Goal: Information Seeking & Learning: Learn about a topic

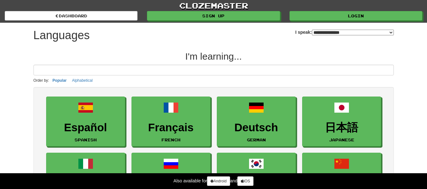
select select "*******"
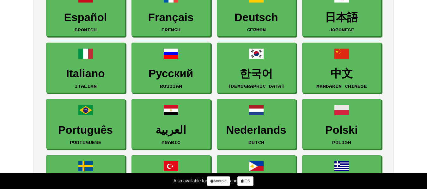
scroll to position [103, 0]
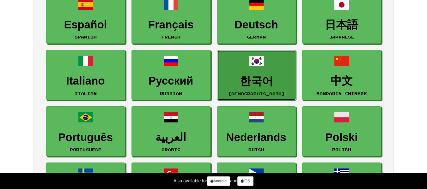
click at [230, 70] on link "한국어 Korean" at bounding box center [256, 75] width 79 height 50
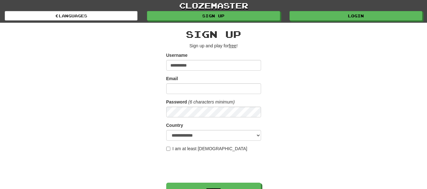
type input "**********"
click at [205, 92] on input "Email" at bounding box center [213, 88] width 95 height 11
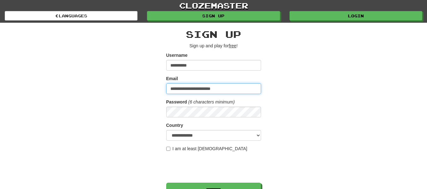
type input "**********"
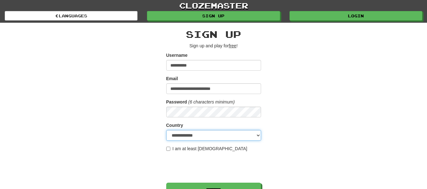
click at [193, 131] on select "**********" at bounding box center [213, 135] width 95 height 11
select select "**"
click at [166, 130] on select "**********" at bounding box center [213, 135] width 95 height 11
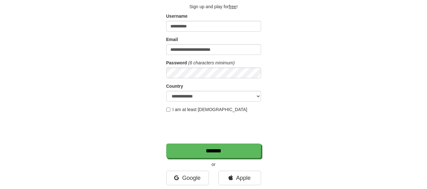
scroll to position [47, 0]
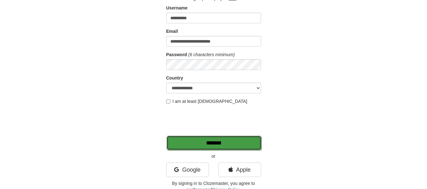
click at [205, 149] on input "*******" at bounding box center [214, 143] width 95 height 15
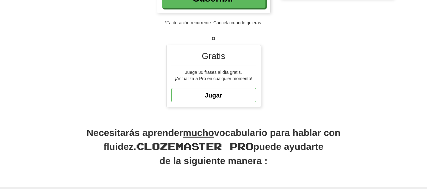
scroll to position [199, 0]
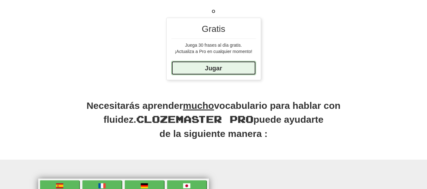
click at [219, 73] on link "Jugar" at bounding box center [213, 68] width 85 height 14
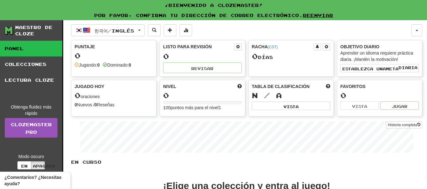
click at [199, 110] on font "puntos más para el nivel" at bounding box center [195, 107] width 48 height 5
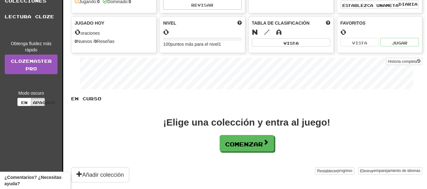
scroll to position [66, 0]
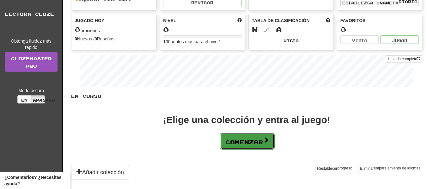
click at [239, 145] on font "Comenzar" at bounding box center [244, 142] width 38 height 7
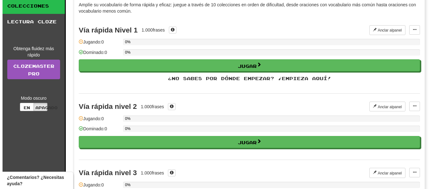
scroll to position [0, 0]
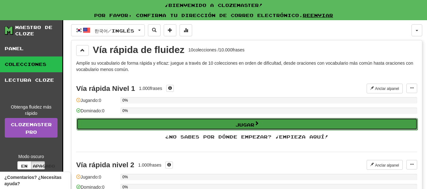
click at [250, 126] on font "Jugar" at bounding box center [245, 124] width 19 height 5
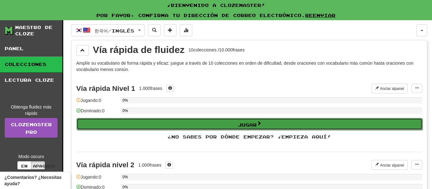
select select "**"
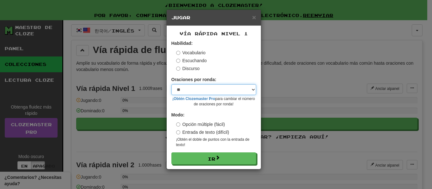
click at [226, 91] on select "* ** ** ** ** ** *** ********" at bounding box center [213, 89] width 85 height 11
click at [171, 84] on select "* ** ** ** ** ** *** ********" at bounding box center [213, 89] width 85 height 11
click at [191, 88] on select "* ** ** ** ** ** *** ********" at bounding box center [213, 89] width 85 height 11
click at [212, 83] on div "Oraciones por ronda: * ** ** ** ** ** *** ******** ¡Obtén Clozemaster Pro para …" at bounding box center [213, 92] width 85 height 31
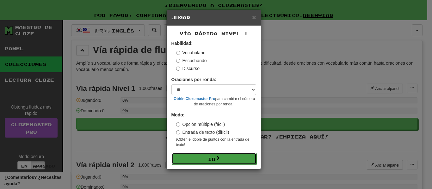
click at [204, 162] on button "Ir" at bounding box center [214, 159] width 85 height 12
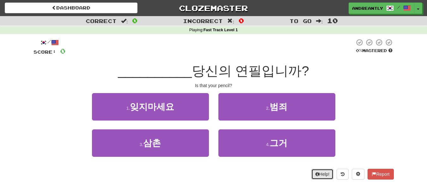
click at [324, 178] on button "Help!" at bounding box center [322, 174] width 22 height 11
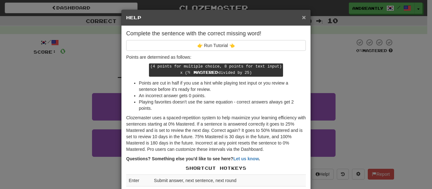
click at [302, 17] on span "×" at bounding box center [304, 17] width 4 height 7
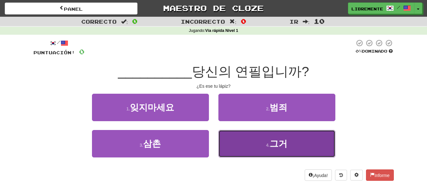
click at [254, 148] on button "4 . 그거" at bounding box center [276, 144] width 117 height 28
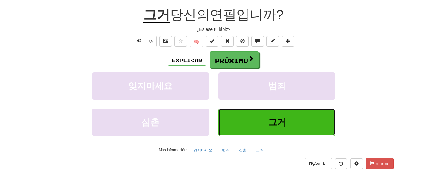
scroll to position [64, 0]
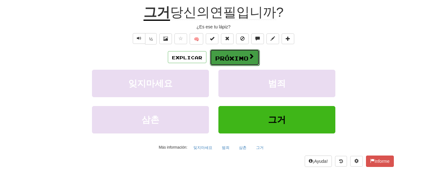
click at [219, 58] on font "Próximo" at bounding box center [231, 58] width 33 height 7
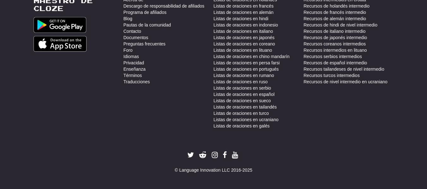
scroll to position [0, 0]
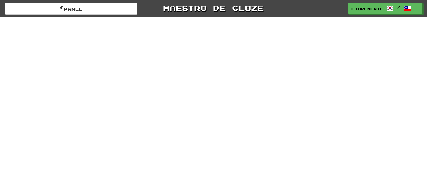
click at [217, 78] on div "Panel Maestro de cloze libremente / Alternar menú desplegable Panel Tabla de cl…" at bounding box center [213, 94] width 427 height 189
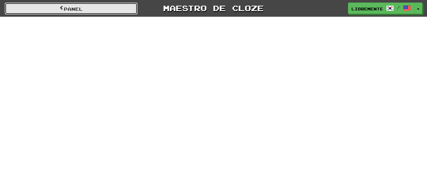
click at [96, 13] on link "Panel" at bounding box center [71, 9] width 133 height 12
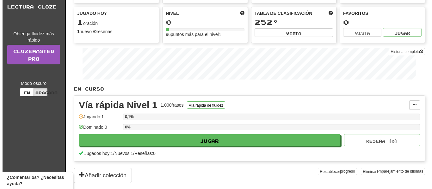
scroll to position [65, 0]
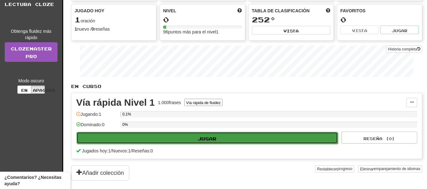
click at [259, 134] on button "Jugar" at bounding box center [207, 138] width 261 height 12
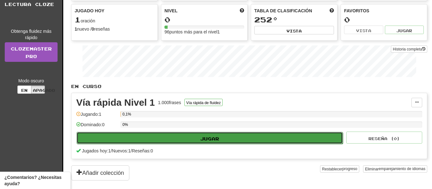
select select "**"
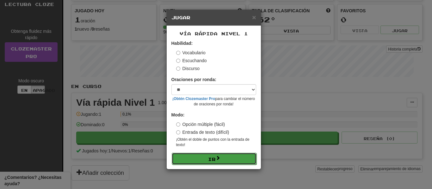
click at [215, 160] on font "Ir" at bounding box center [212, 159] width 8 height 5
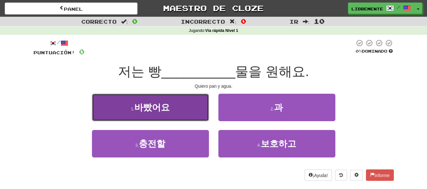
click at [177, 104] on button "1 . 바빴어요" at bounding box center [150, 108] width 117 height 28
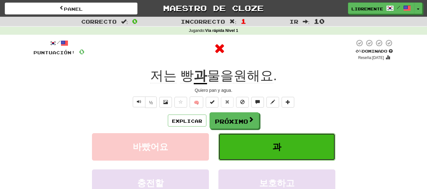
click at [250, 144] on button "과" at bounding box center [276, 147] width 117 height 28
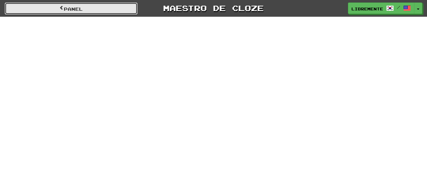
click at [31, 11] on link "Panel" at bounding box center [71, 9] width 133 height 12
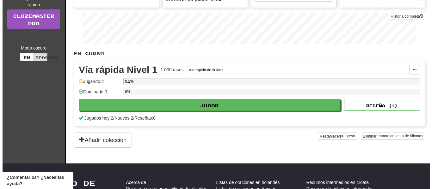
scroll to position [97, 0]
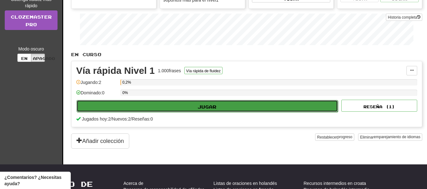
click at [269, 110] on button "Jugar" at bounding box center [207, 106] width 261 height 12
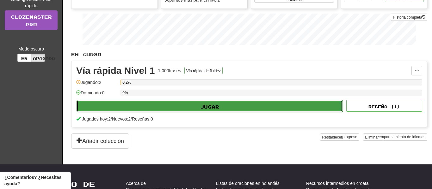
select select "**"
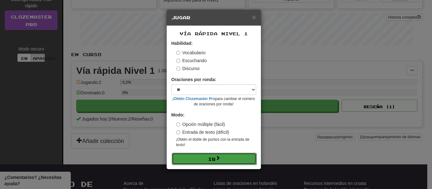
click at [221, 161] on button "Ir" at bounding box center [214, 159] width 85 height 12
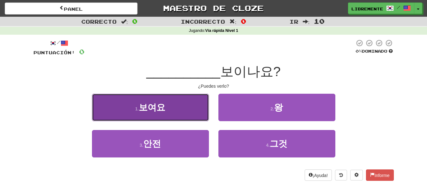
click at [177, 108] on button "1 . 보여요" at bounding box center [150, 108] width 117 height 28
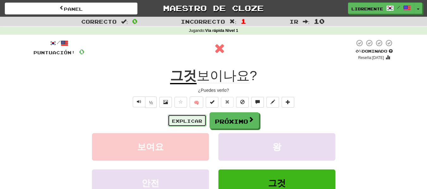
click at [196, 123] on font "Explicar" at bounding box center [187, 121] width 30 height 5
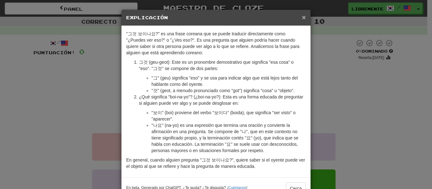
click at [302, 16] on font "×" at bounding box center [304, 17] width 4 height 7
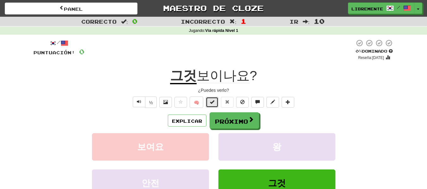
click at [211, 107] on button at bounding box center [212, 102] width 13 height 11
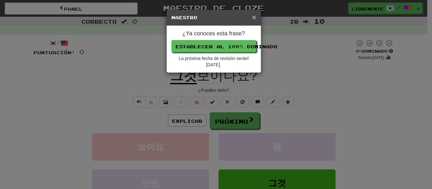
click at [254, 20] on font "×" at bounding box center [254, 17] width 4 height 7
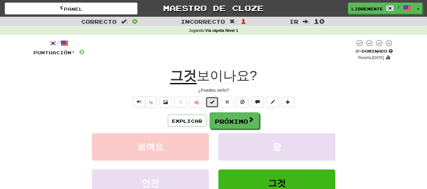
scroll to position [24, 0]
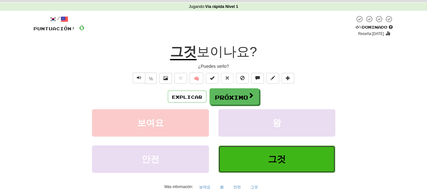
click at [260, 168] on button "그것" at bounding box center [276, 160] width 117 height 28
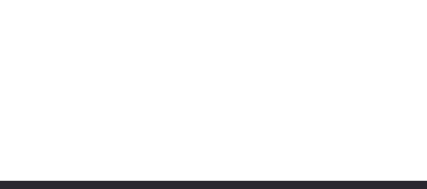
scroll to position [0, 0]
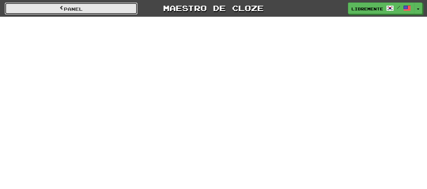
click at [123, 11] on link "Panel" at bounding box center [71, 9] width 133 height 12
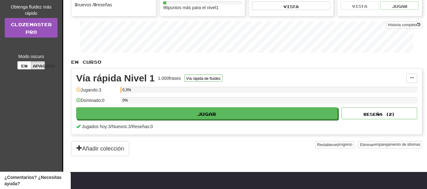
scroll to position [94, 0]
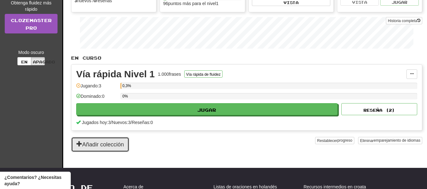
click at [118, 143] on font "Añadir colección" at bounding box center [103, 145] width 42 height 6
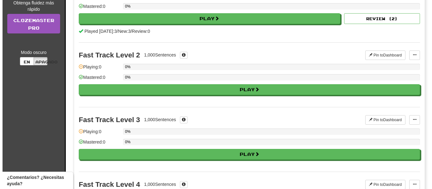
scroll to position [0, 0]
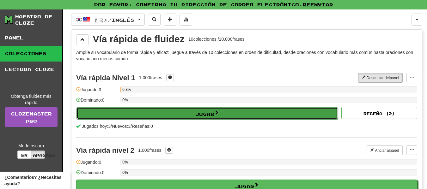
click at [188, 113] on button "Jugar" at bounding box center [207, 113] width 261 height 12
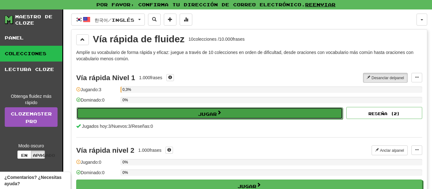
select select "**"
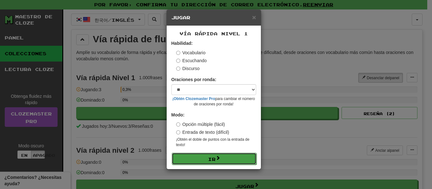
click at [197, 157] on button "Ir" at bounding box center [214, 159] width 85 height 12
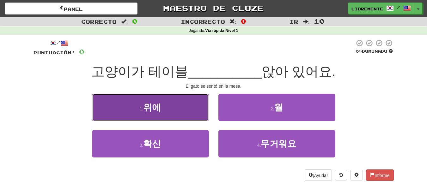
click at [150, 107] on font "위에" at bounding box center [152, 108] width 18 height 10
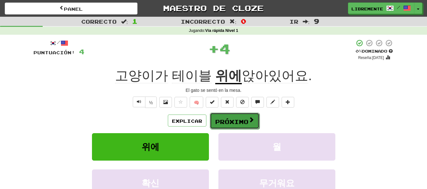
click at [232, 129] on button "Próximo" at bounding box center [235, 121] width 50 height 16
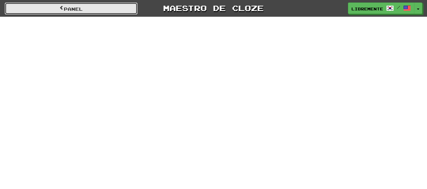
click at [110, 4] on link "Panel" at bounding box center [71, 9] width 133 height 12
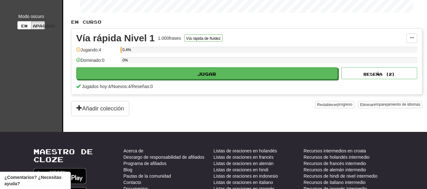
scroll to position [110, 0]
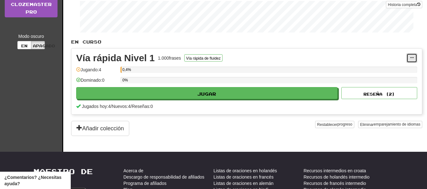
click at [408, 60] on button at bounding box center [412, 57] width 11 height 9
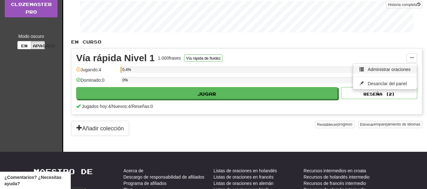
click at [403, 73] on link "Administrar oraciones" at bounding box center [385, 69] width 64 height 8
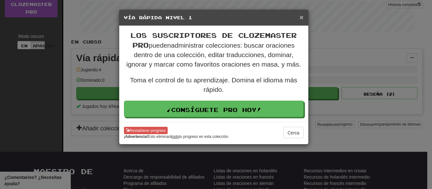
click at [300, 17] on font "×" at bounding box center [301, 17] width 4 height 7
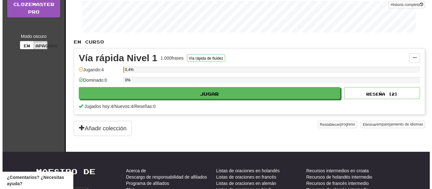
scroll to position [0, 0]
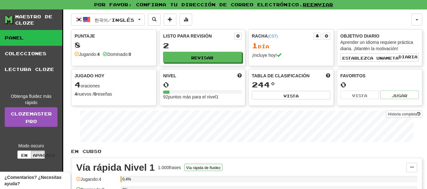
click at [36, 45] on link "Panel" at bounding box center [31, 38] width 62 height 16
click at [79, 54] on font "Jugando:" at bounding box center [88, 54] width 18 height 5
click at [198, 58] on font "Revisar" at bounding box center [203, 58] width 22 height 4
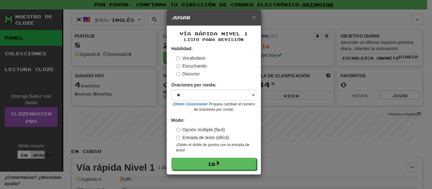
click at [189, 68] on font "Escuchando" at bounding box center [194, 66] width 24 height 5
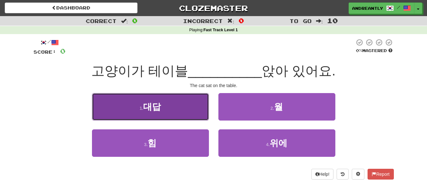
click at [162, 102] on button "1 . 대답" at bounding box center [150, 107] width 117 height 28
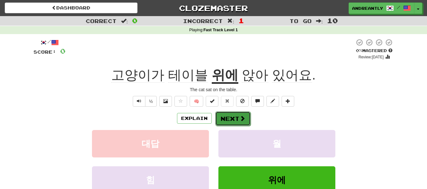
click at [231, 125] on button "Next" at bounding box center [232, 119] width 35 height 15
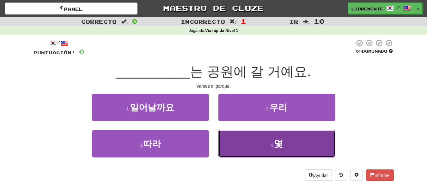
click at [265, 150] on button "4 . 몇" at bounding box center [276, 144] width 117 height 28
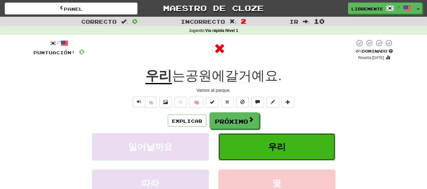
click at [269, 150] on font "우리" at bounding box center [277, 147] width 18 height 10
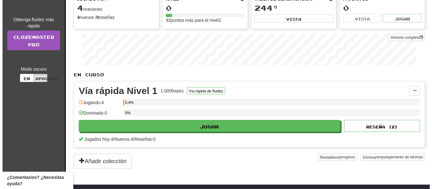
scroll to position [79, 0]
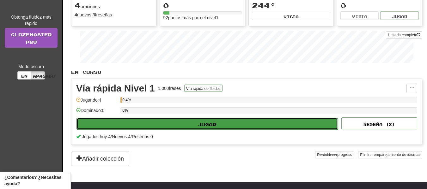
click at [218, 121] on button "Jugar" at bounding box center [207, 124] width 261 height 12
select select "**"
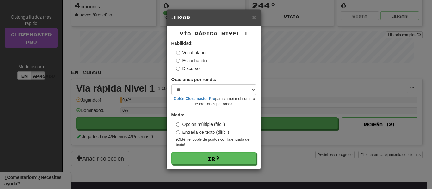
click at [187, 61] on font "Escuchando" at bounding box center [194, 60] width 24 height 5
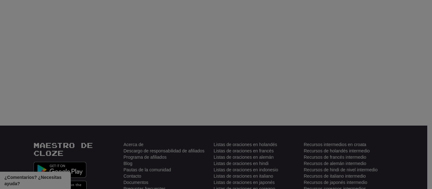
drag, startPoint x: 432, startPoint y: 78, endPoint x: 336, endPoint y: 106, distance: 99.6
click at [427, 36] on div at bounding box center [216, 94] width 432 height 189
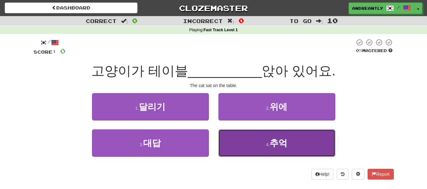
click at [262, 135] on button "4 . 추억" at bounding box center [276, 144] width 117 height 28
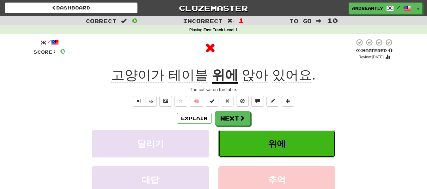
click at [262, 135] on button "위에" at bounding box center [276, 144] width 117 height 28
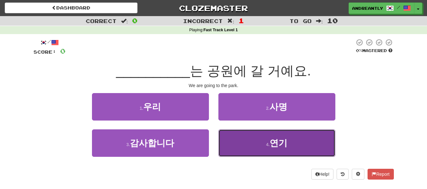
click at [241, 140] on button "4 . 연기" at bounding box center [276, 144] width 117 height 28
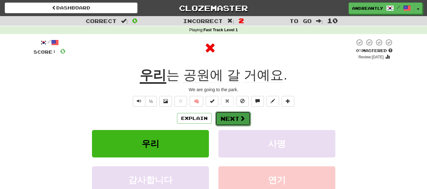
click at [230, 122] on button "Next" at bounding box center [232, 119] width 35 height 15
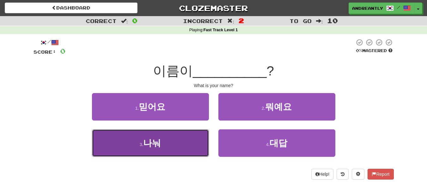
click at [167, 144] on button "3 . 나눠" at bounding box center [150, 144] width 117 height 28
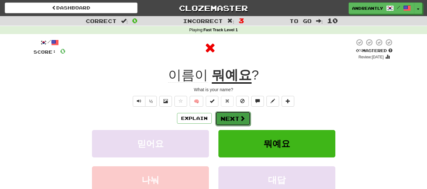
click at [244, 117] on span at bounding box center [243, 119] width 6 height 6
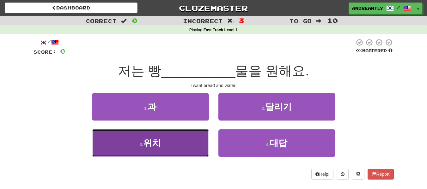
click at [183, 143] on button "3 . 위치" at bounding box center [150, 144] width 117 height 28
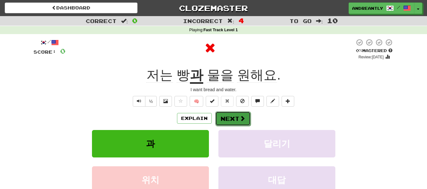
click at [236, 117] on button "Next" at bounding box center [232, 119] width 35 height 15
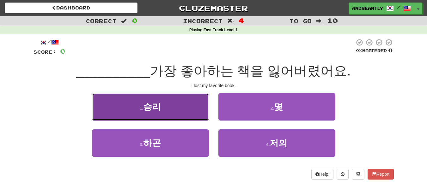
click at [185, 104] on button "1 . 승리" at bounding box center [150, 107] width 117 height 28
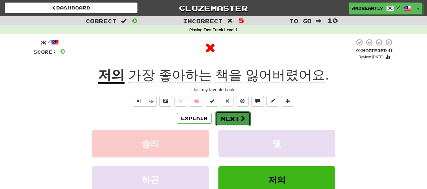
click at [223, 120] on button "Next" at bounding box center [232, 119] width 35 height 15
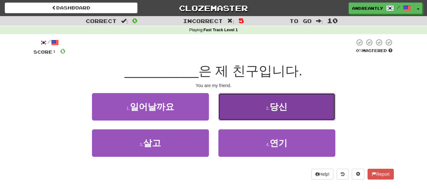
click at [260, 102] on button "2 . 당신" at bounding box center [276, 107] width 117 height 28
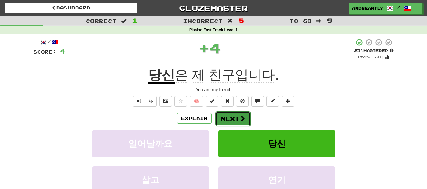
click at [231, 121] on button "Next" at bounding box center [232, 119] width 35 height 15
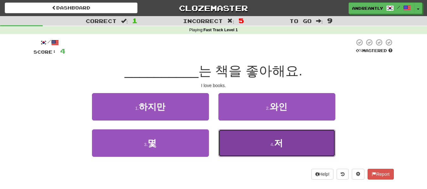
click at [254, 146] on button "4 . 저" at bounding box center [276, 144] width 117 height 28
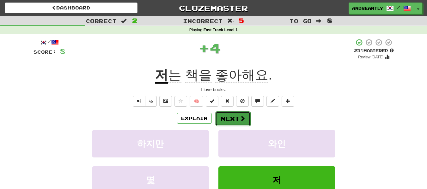
click at [239, 122] on button "Next" at bounding box center [232, 119] width 35 height 15
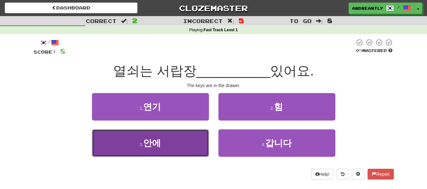
click at [172, 140] on button "3 . 안에" at bounding box center [150, 144] width 117 height 28
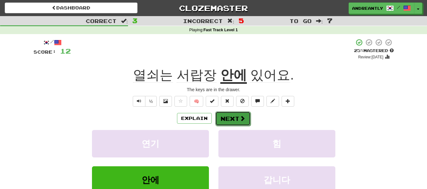
click at [230, 119] on button "Next" at bounding box center [232, 119] width 35 height 15
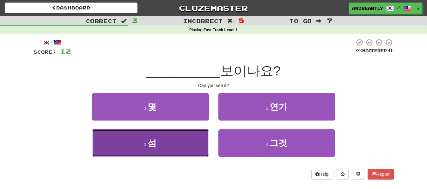
click at [175, 145] on button "3 . 섬" at bounding box center [150, 144] width 117 height 28
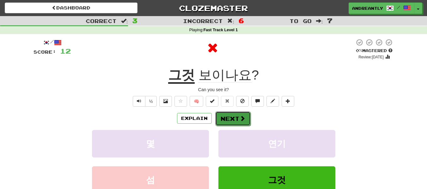
click at [230, 119] on button "Next" at bounding box center [232, 119] width 35 height 15
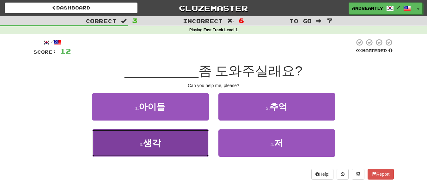
click at [182, 139] on button "3 . 생각" at bounding box center [150, 144] width 117 height 28
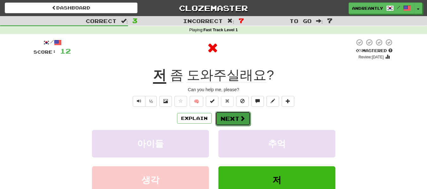
click at [229, 117] on button "Next" at bounding box center [232, 119] width 35 height 15
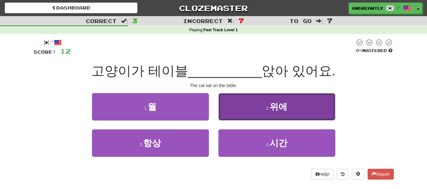
click at [279, 109] on span "위에" at bounding box center [279, 107] width 18 height 10
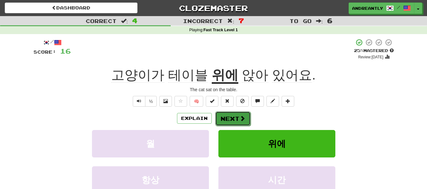
click at [238, 116] on button "Next" at bounding box center [232, 119] width 35 height 15
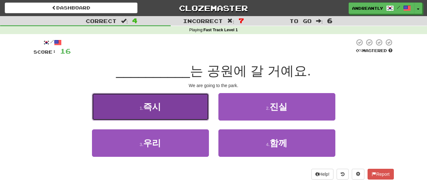
click at [172, 109] on button "1 . 즉시" at bounding box center [150, 107] width 117 height 28
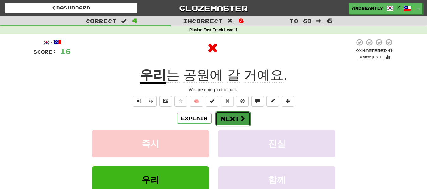
click at [233, 120] on button "Next" at bounding box center [232, 119] width 35 height 15
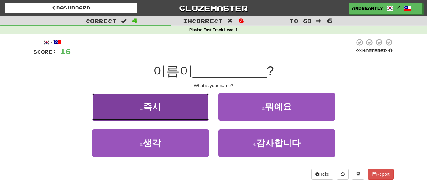
click at [164, 117] on button "1 . 즉시" at bounding box center [150, 107] width 117 height 28
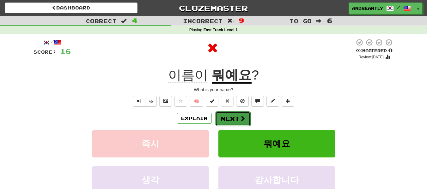
click at [236, 121] on button "Next" at bounding box center [232, 119] width 35 height 15
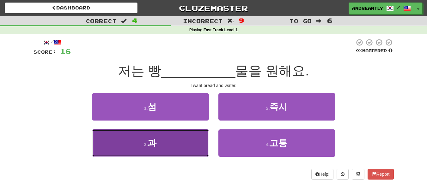
click at [176, 143] on button "3 . 과" at bounding box center [150, 144] width 117 height 28
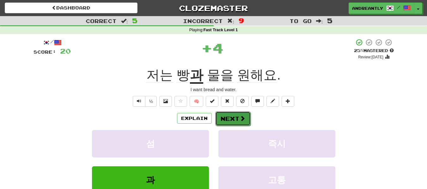
click at [226, 116] on button "Next" at bounding box center [232, 119] width 35 height 15
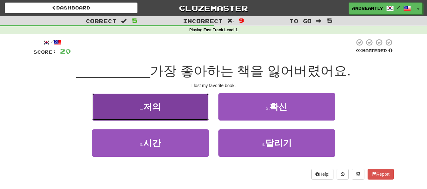
click at [174, 113] on button "1 . 저의" at bounding box center [150, 107] width 117 height 28
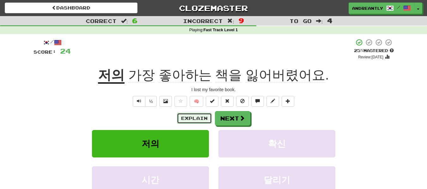
click at [203, 121] on button "Explain" at bounding box center [194, 118] width 35 height 11
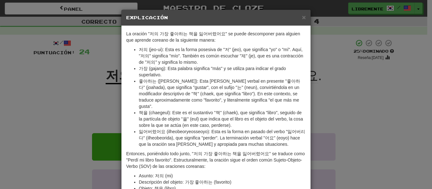
click at [334, 120] on div "× Explicación La oración "저의 가장 좋아하는 책을 잃어버렸어요" se puede descomponer para algui…" at bounding box center [216, 94] width 432 height 189
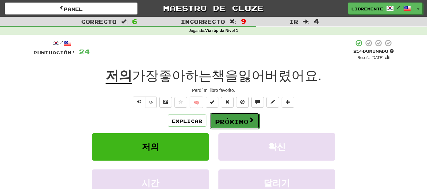
click at [248, 124] on button "Próximo" at bounding box center [235, 121] width 50 height 16
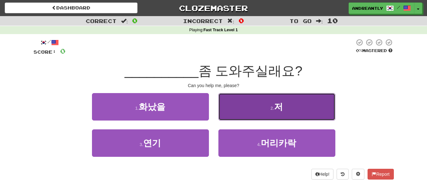
click at [241, 112] on button "2 . 저" at bounding box center [276, 107] width 117 height 28
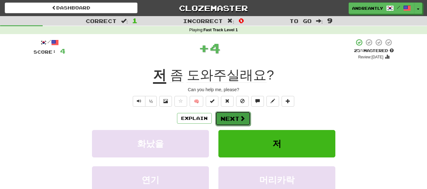
click at [240, 116] on span at bounding box center [243, 119] width 6 height 6
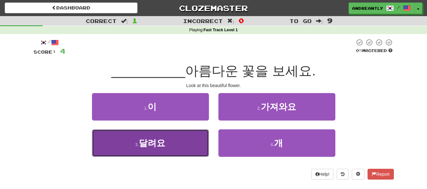
click at [171, 142] on button "3 . 달려요" at bounding box center [150, 144] width 117 height 28
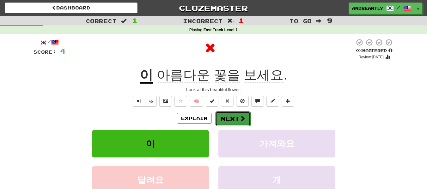
click at [225, 121] on button "Next" at bounding box center [232, 119] width 35 height 15
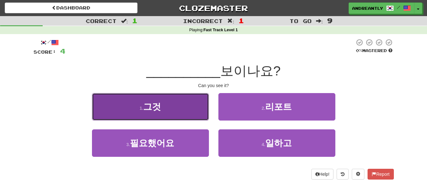
click at [176, 116] on button "1 . 그것" at bounding box center [150, 107] width 117 height 28
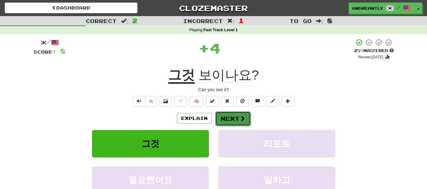
click at [230, 119] on button "Next" at bounding box center [232, 119] width 35 height 15
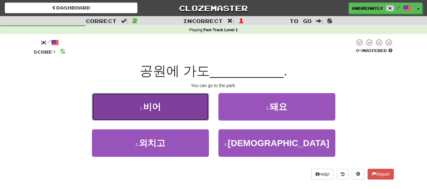
click at [183, 112] on button "1 . 비어" at bounding box center [150, 107] width 117 height 28
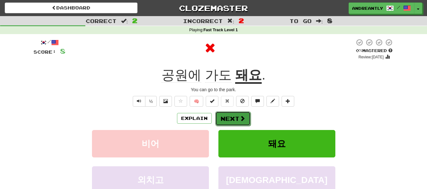
click at [236, 120] on button "Next" at bounding box center [232, 119] width 35 height 15
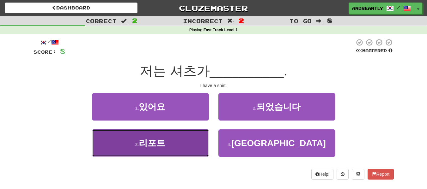
click at [186, 145] on button "3 . 리포트" at bounding box center [150, 144] width 117 height 28
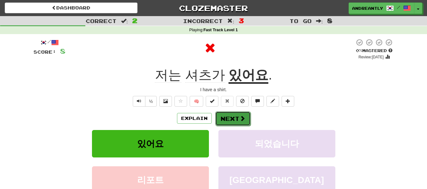
click at [229, 117] on button "Next" at bounding box center [232, 119] width 35 height 15
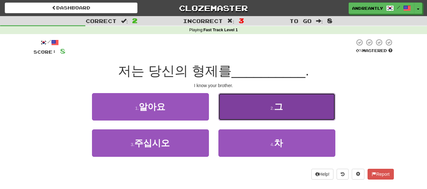
click at [246, 112] on button "2 . 그" at bounding box center [276, 107] width 117 height 28
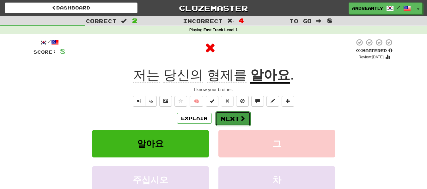
click at [236, 119] on button "Next" at bounding box center [232, 119] width 35 height 15
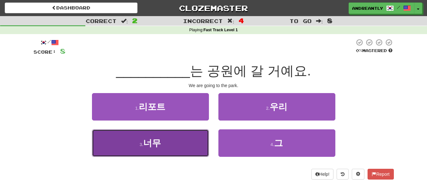
click at [184, 151] on button "3 . 너무" at bounding box center [150, 144] width 117 height 28
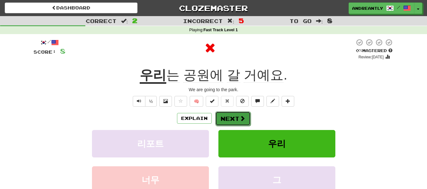
click at [240, 117] on span at bounding box center [243, 119] width 6 height 6
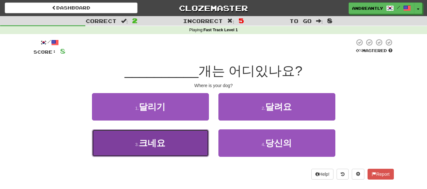
click at [175, 146] on button "3 . 크네요" at bounding box center [150, 144] width 117 height 28
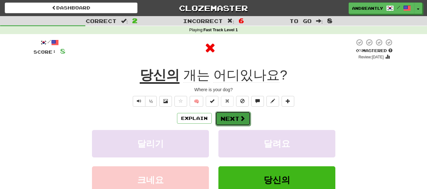
click at [237, 113] on button "Next" at bounding box center [232, 119] width 35 height 15
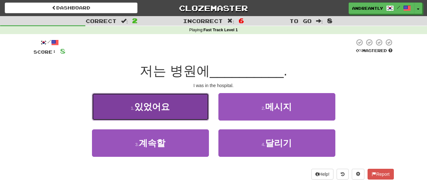
click at [181, 112] on button "1 . 있었어요" at bounding box center [150, 107] width 117 height 28
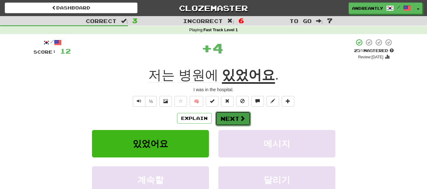
click at [229, 116] on button "Next" at bounding box center [232, 119] width 35 height 15
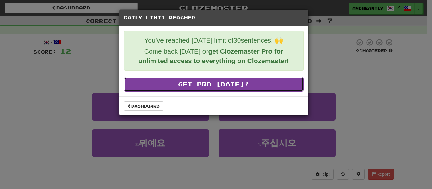
click at [213, 90] on link "Get Pro Today!" at bounding box center [214, 84] width 180 height 15
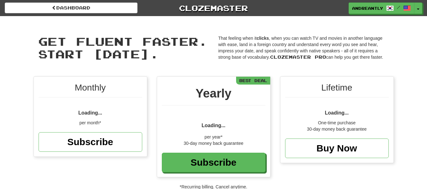
scroll to position [77, 0]
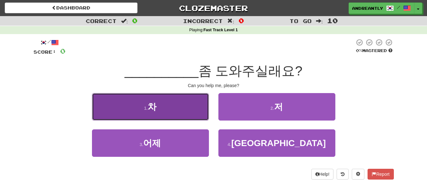
click at [181, 106] on button "1 . 차" at bounding box center [150, 107] width 117 height 28
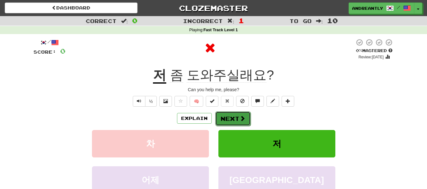
click at [248, 115] on button "Next" at bounding box center [232, 119] width 35 height 15
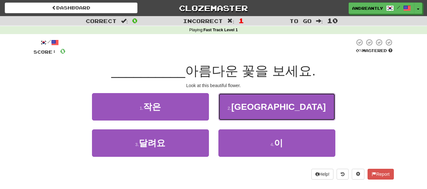
click at [248, 115] on button "2 . 미국" at bounding box center [276, 107] width 117 height 28
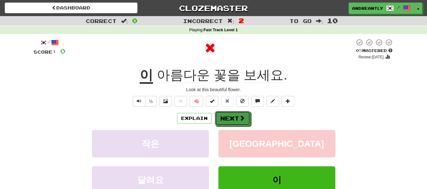
click at [248, 115] on button "Next" at bounding box center [232, 118] width 35 height 15
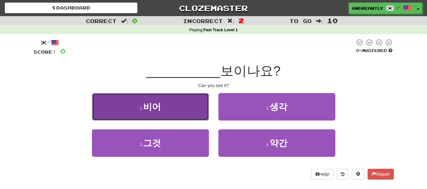
click at [165, 111] on button "1 . 비어" at bounding box center [150, 107] width 117 height 28
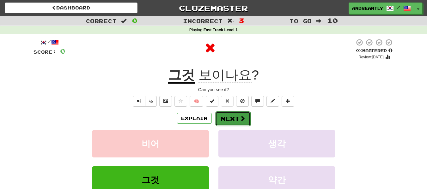
click at [235, 115] on button "Next" at bounding box center [232, 119] width 35 height 15
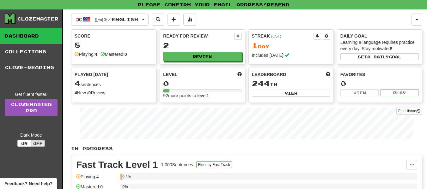
scroll to position [95, 0]
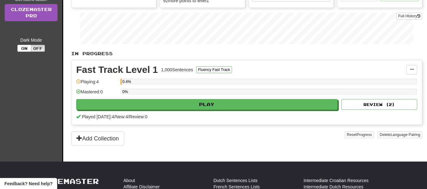
click at [357, 90] on div "0%" at bounding box center [268, 92] width 297 height 6
click at [92, 95] on div "Mastered: 0" at bounding box center [96, 94] width 41 height 10
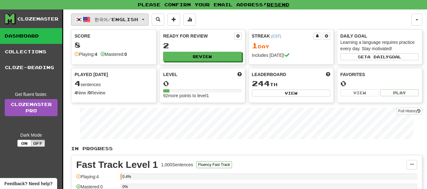
click at [85, 18] on span "button" at bounding box center [87, 20] width 8 height 8
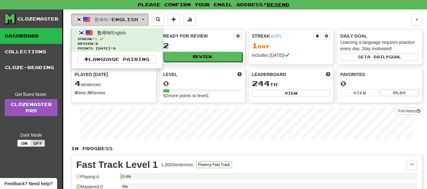
click at [135, 17] on span "한국어 / English" at bounding box center [117, 19] width 44 height 5
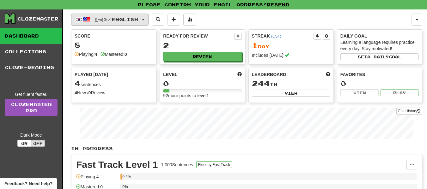
click at [146, 19] on button "한국어 / English" at bounding box center [109, 20] width 77 height 12
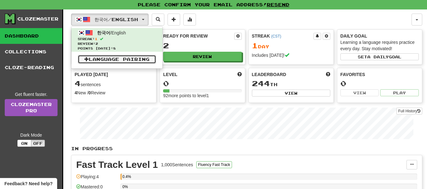
click at [139, 57] on link "Language Pairing" at bounding box center [117, 59] width 78 height 9
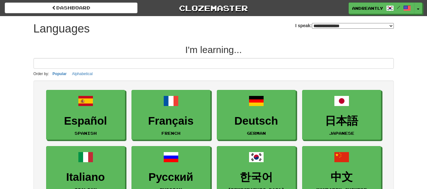
click at [371, 28] on select "**********" at bounding box center [353, 26] width 82 height 6
select select "*******"
click at [312, 23] on select "**********" at bounding box center [353, 26] width 82 height 6
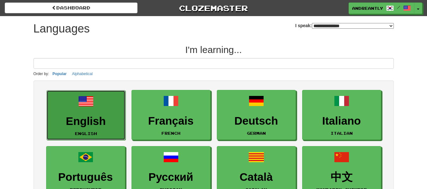
click at [91, 105] on span at bounding box center [85, 101] width 15 height 15
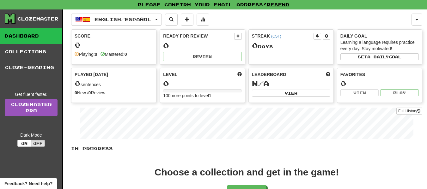
scroll to position [55, 0]
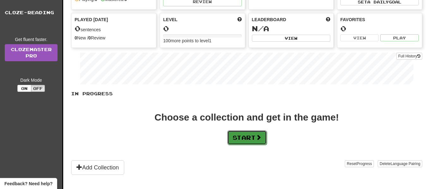
click at [240, 144] on button "Start" at bounding box center [247, 138] width 40 height 15
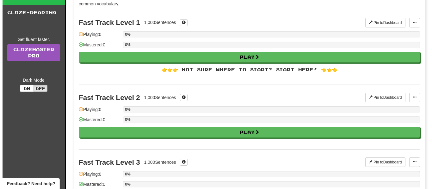
scroll to position [0, 0]
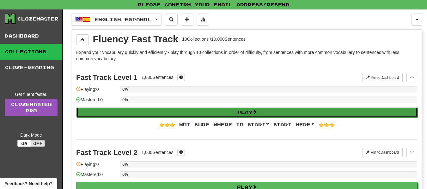
click at [240, 112] on button "Play" at bounding box center [247, 112] width 341 height 11
select select "**"
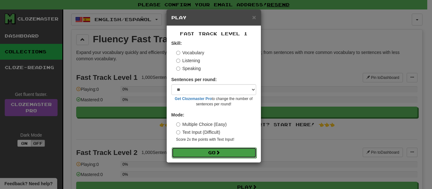
click at [204, 157] on button "Go" at bounding box center [214, 153] width 85 height 11
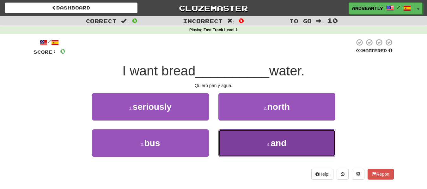
click at [254, 154] on button "4 . and" at bounding box center [276, 144] width 117 height 28
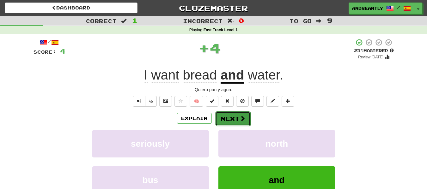
click at [229, 119] on button "Next" at bounding box center [232, 119] width 35 height 15
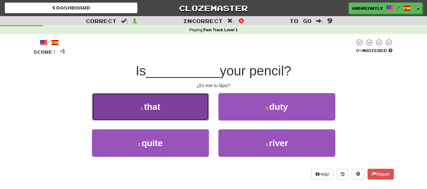
click at [165, 104] on button "1 . that" at bounding box center [150, 107] width 117 height 28
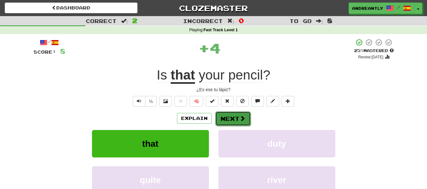
click at [238, 119] on button "Next" at bounding box center [232, 119] width 35 height 15
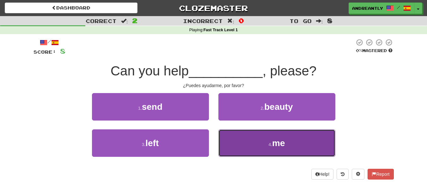
click at [290, 146] on button "4 . me" at bounding box center [276, 144] width 117 height 28
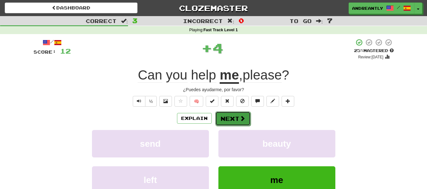
click at [218, 120] on button "Next" at bounding box center [232, 119] width 35 height 15
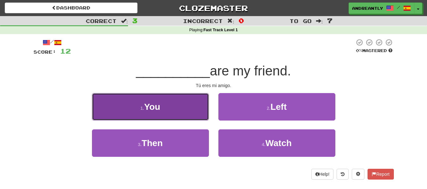
click at [168, 106] on button "1 . You" at bounding box center [150, 107] width 117 height 28
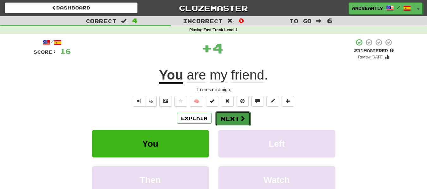
click at [239, 114] on button "Next" at bounding box center [232, 119] width 35 height 15
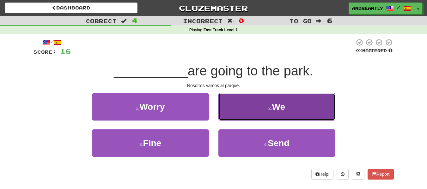
click at [272, 106] on small "2 ." at bounding box center [270, 108] width 4 height 5
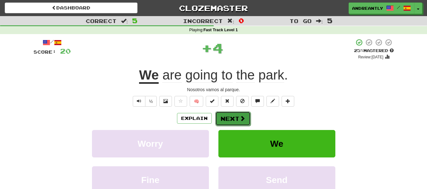
click at [232, 118] on button "Next" at bounding box center [232, 119] width 35 height 15
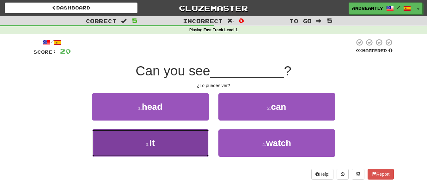
click at [180, 151] on button "3 . it" at bounding box center [150, 144] width 117 height 28
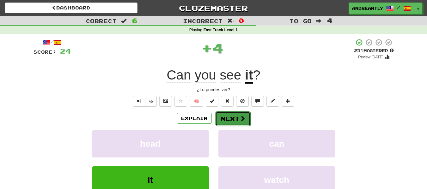
click at [234, 120] on button "Next" at bounding box center [232, 119] width 35 height 15
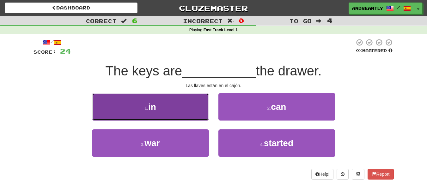
click at [183, 110] on button "1 . in" at bounding box center [150, 107] width 117 height 28
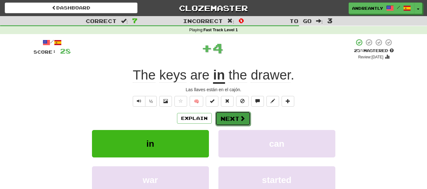
click at [238, 119] on button "Next" at bounding box center [232, 119] width 35 height 15
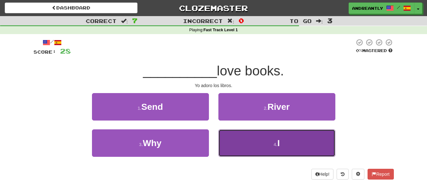
click at [248, 142] on button "4 . I" at bounding box center [276, 144] width 117 height 28
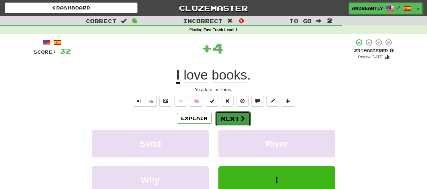
click at [229, 119] on button "Next" at bounding box center [232, 119] width 35 height 15
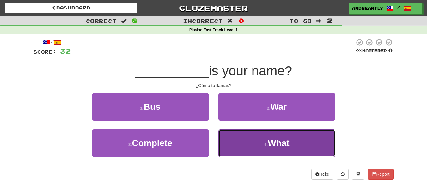
click at [242, 139] on button "4 . What" at bounding box center [276, 144] width 117 height 28
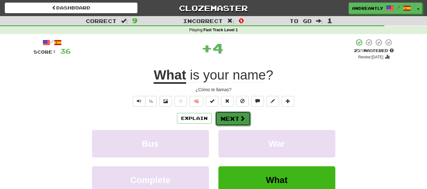
click at [237, 120] on button "Next" at bounding box center [232, 119] width 35 height 15
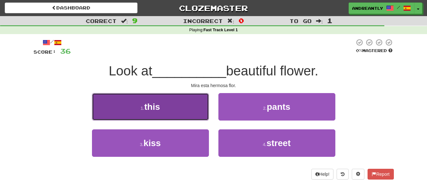
click at [203, 112] on button "1 . this" at bounding box center [150, 107] width 117 height 28
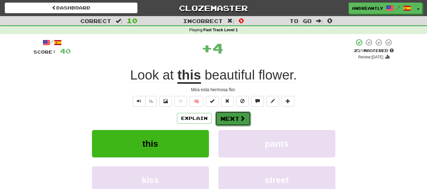
click at [235, 118] on button "Next" at bounding box center [232, 119] width 35 height 15
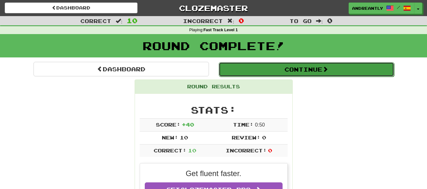
click at [283, 70] on button "Continue" at bounding box center [306, 69] width 175 height 15
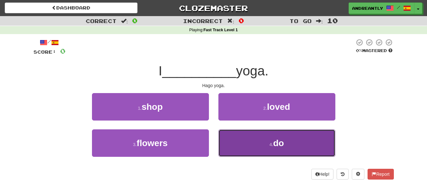
click at [271, 150] on button "4 . do" at bounding box center [276, 144] width 117 height 28
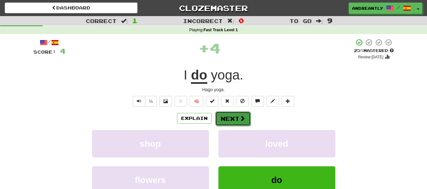
click at [242, 117] on span at bounding box center [243, 119] width 6 height 6
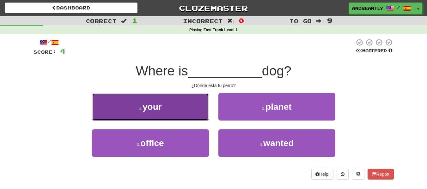
click at [182, 113] on button "1 . your" at bounding box center [150, 107] width 117 height 28
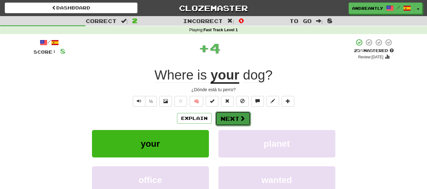
click at [231, 119] on button "Next" at bounding box center [232, 119] width 35 height 15
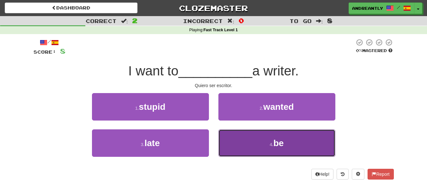
click at [246, 142] on button "4 . be" at bounding box center [276, 144] width 117 height 28
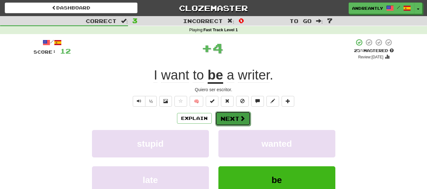
click at [230, 112] on button "Next" at bounding box center [232, 119] width 35 height 15
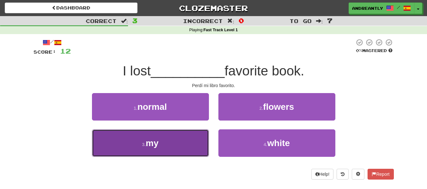
click at [196, 131] on button "3 . my" at bounding box center [150, 144] width 117 height 28
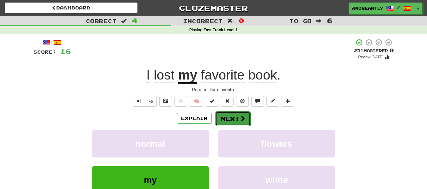
click at [227, 119] on button "Next" at bounding box center [232, 119] width 35 height 15
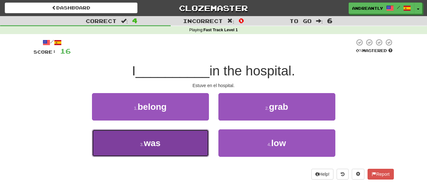
click at [176, 144] on button "3 . was" at bounding box center [150, 144] width 117 height 28
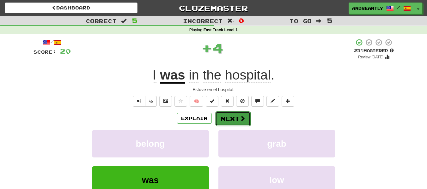
click at [237, 121] on button "Next" at bounding box center [232, 119] width 35 height 15
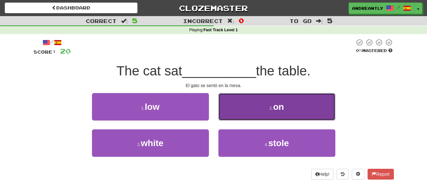
click at [273, 116] on button "2 . on" at bounding box center [276, 107] width 117 height 28
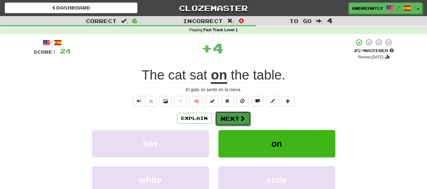
click at [226, 120] on button "Next" at bounding box center [232, 119] width 35 height 15
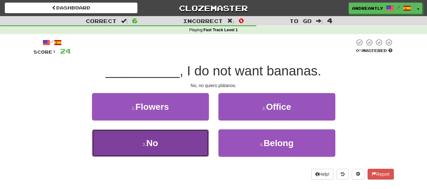
click at [157, 148] on span "No" at bounding box center [152, 143] width 12 height 10
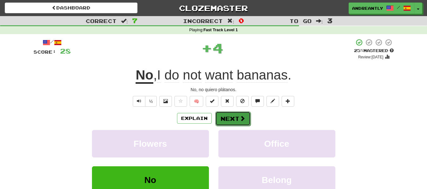
click at [226, 121] on button "Next" at bounding box center [232, 119] width 35 height 15
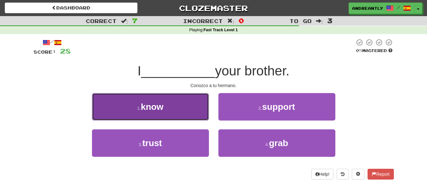
click at [175, 113] on button "1 . know" at bounding box center [150, 107] width 117 height 28
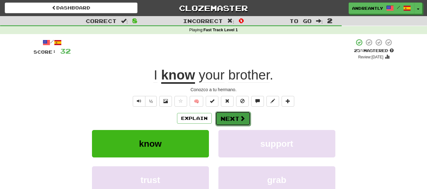
click at [238, 120] on button "Next" at bounding box center [232, 119] width 35 height 15
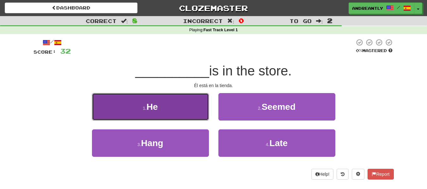
click at [174, 117] on button "1 . He" at bounding box center [150, 107] width 117 height 28
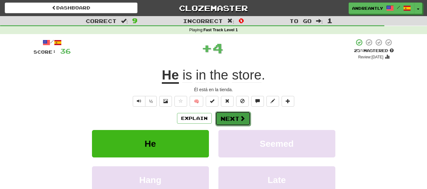
click at [236, 114] on button "Next" at bounding box center [232, 119] width 35 height 15
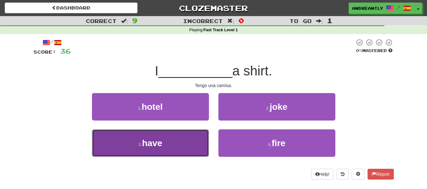
click at [188, 139] on button "3 . have" at bounding box center [150, 144] width 117 height 28
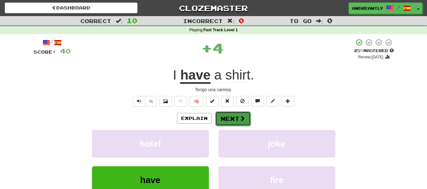
click at [229, 112] on button "Next" at bounding box center [232, 119] width 35 height 15
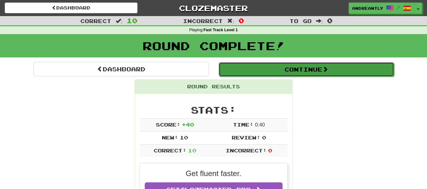
click at [306, 71] on button "Continue" at bounding box center [306, 69] width 175 height 15
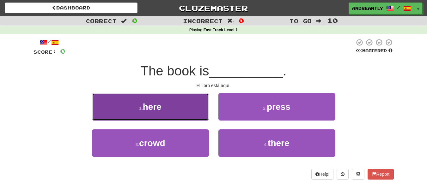
click at [187, 111] on button "1 . here" at bounding box center [150, 107] width 117 height 28
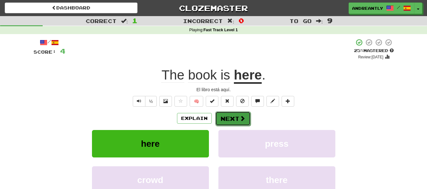
click at [233, 121] on button "Next" at bounding box center [232, 119] width 35 height 15
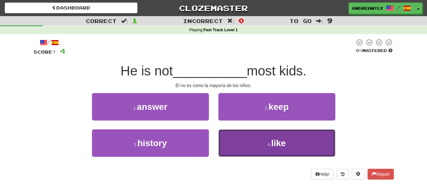
click at [245, 139] on button "4 . like" at bounding box center [276, 144] width 117 height 28
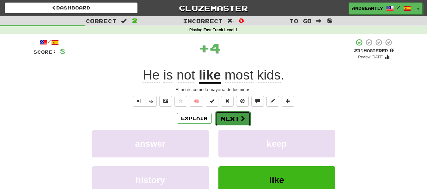
click at [233, 120] on button "Next" at bounding box center [232, 119] width 35 height 15
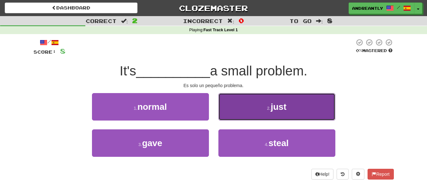
click at [267, 115] on button "2 . just" at bounding box center [276, 107] width 117 height 28
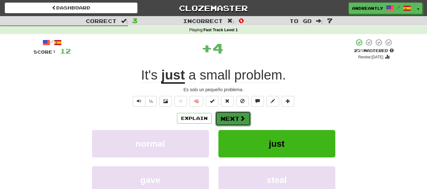
click at [229, 119] on button "Next" at bounding box center [232, 119] width 35 height 15
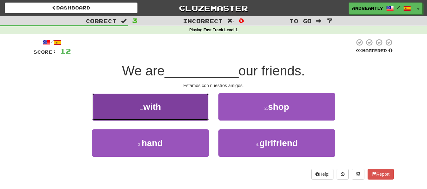
click at [175, 114] on button "1 . with" at bounding box center [150, 107] width 117 height 28
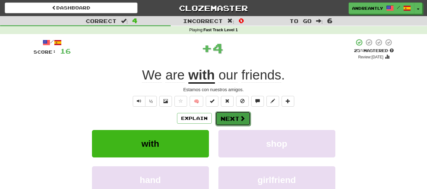
click at [229, 123] on button "Next" at bounding box center [232, 119] width 35 height 15
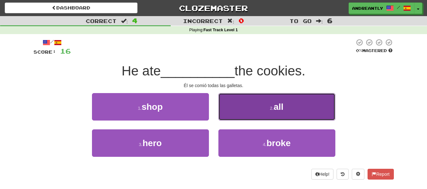
click at [266, 110] on button "2 . all" at bounding box center [276, 107] width 117 height 28
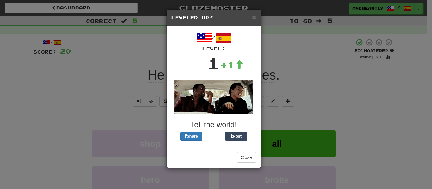
click at [230, 74] on div "/ Level: 1 +1" at bounding box center [213, 53] width 85 height 44
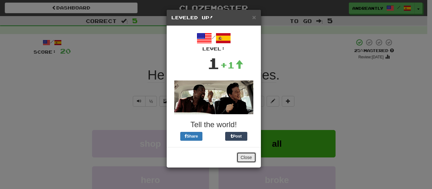
click at [244, 154] on button "Close" at bounding box center [246, 157] width 20 height 11
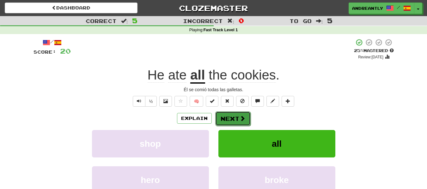
click at [222, 119] on button "Next" at bounding box center [232, 119] width 35 height 15
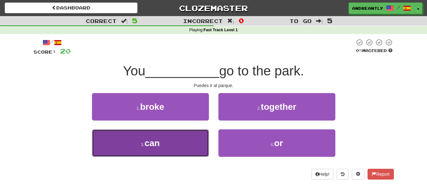
click at [175, 147] on button "3 . can" at bounding box center [150, 144] width 117 height 28
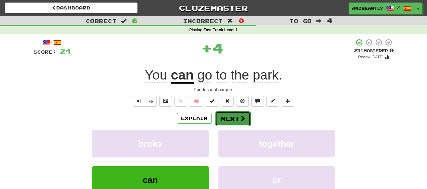
click at [242, 119] on span at bounding box center [243, 119] width 6 height 6
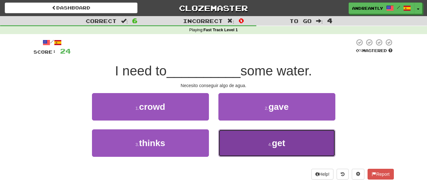
click at [246, 137] on button "4 . get" at bounding box center [276, 144] width 117 height 28
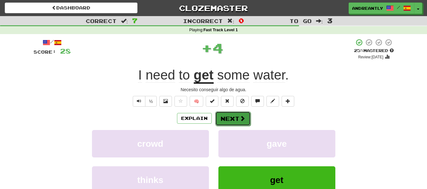
click at [234, 120] on button "Next" at bounding box center [232, 119] width 35 height 15
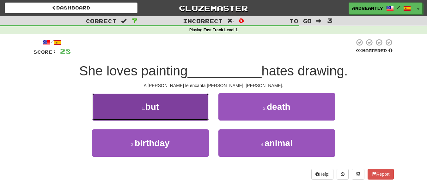
click at [184, 112] on button "1 . but" at bounding box center [150, 107] width 117 height 28
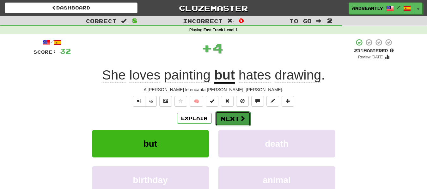
click at [233, 122] on button "Next" at bounding box center [232, 119] width 35 height 15
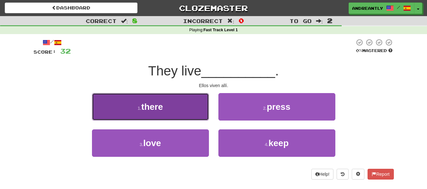
click at [176, 114] on button "1 . there" at bounding box center [150, 107] width 117 height 28
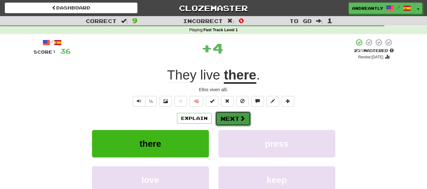
click at [232, 119] on button "Next" at bounding box center [232, 119] width 35 height 15
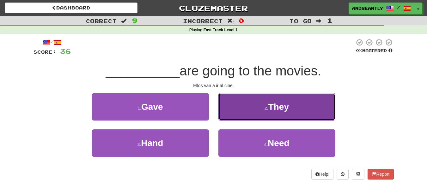
click at [248, 115] on button "2 . They" at bounding box center [276, 107] width 117 height 28
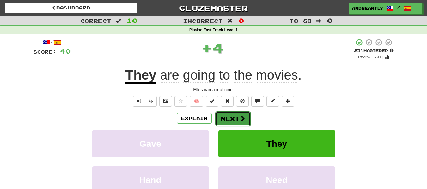
click at [241, 118] on span at bounding box center [243, 119] width 6 height 6
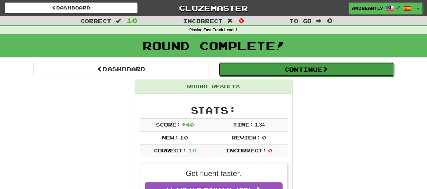
click at [293, 67] on button "Continue" at bounding box center [306, 69] width 175 height 15
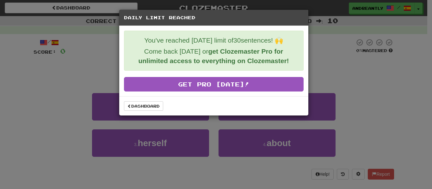
click at [156, 121] on div "Daily Limit Reached You've reached [DATE] limit of 30 sentences! 🙌 Come back [D…" at bounding box center [216, 94] width 432 height 189
click at [192, 95] on div "You've reached today's limit of 30 sentences! 🙌 Come back tomorrow or get Cloze…" at bounding box center [213, 61] width 189 height 70
click at [150, 105] on link "Dashboard" at bounding box center [143, 105] width 39 height 9
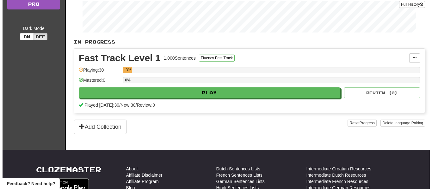
scroll to position [119, 0]
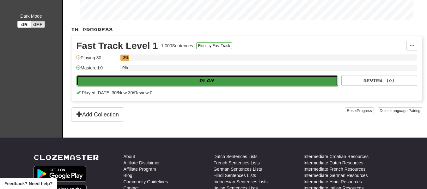
click at [171, 80] on button "Play" at bounding box center [207, 81] width 261 height 11
select select "**"
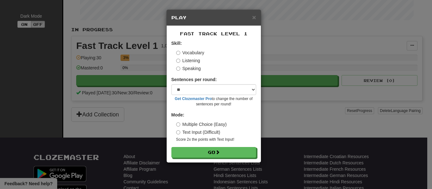
click at [193, 61] on label "Listening" at bounding box center [188, 61] width 24 height 6
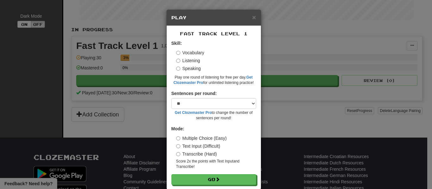
click at [194, 69] on label "Speaking" at bounding box center [188, 68] width 25 height 6
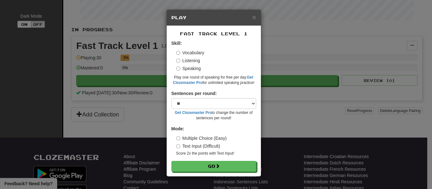
click at [194, 51] on label "Vocabulary" at bounding box center [190, 53] width 28 height 6
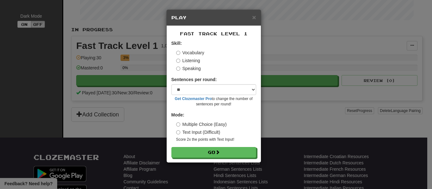
click at [190, 134] on label "Text Input (Difficult)" at bounding box center [198, 132] width 44 height 6
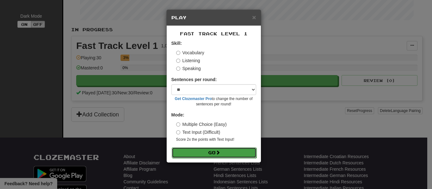
click at [199, 154] on button "Go" at bounding box center [214, 153] width 85 height 11
